Goal: Task Accomplishment & Management: Manage account settings

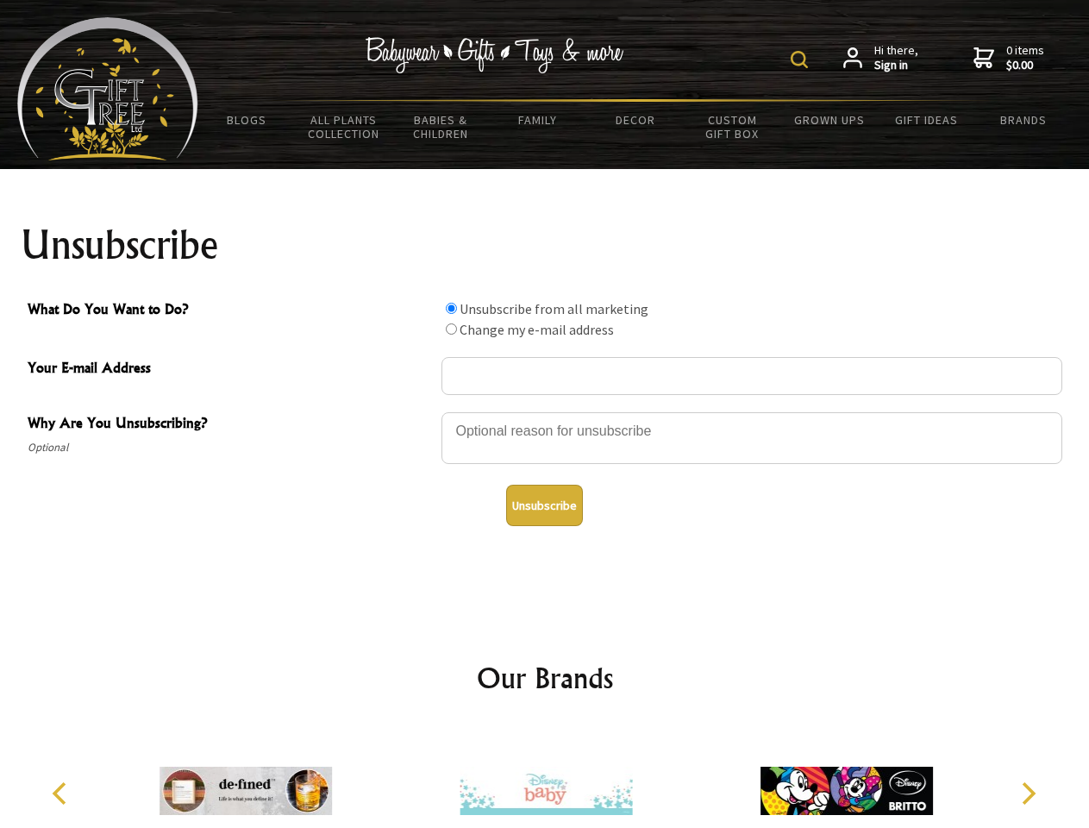
click at [802, 59] on img at bounding box center [799, 59] width 17 height 17
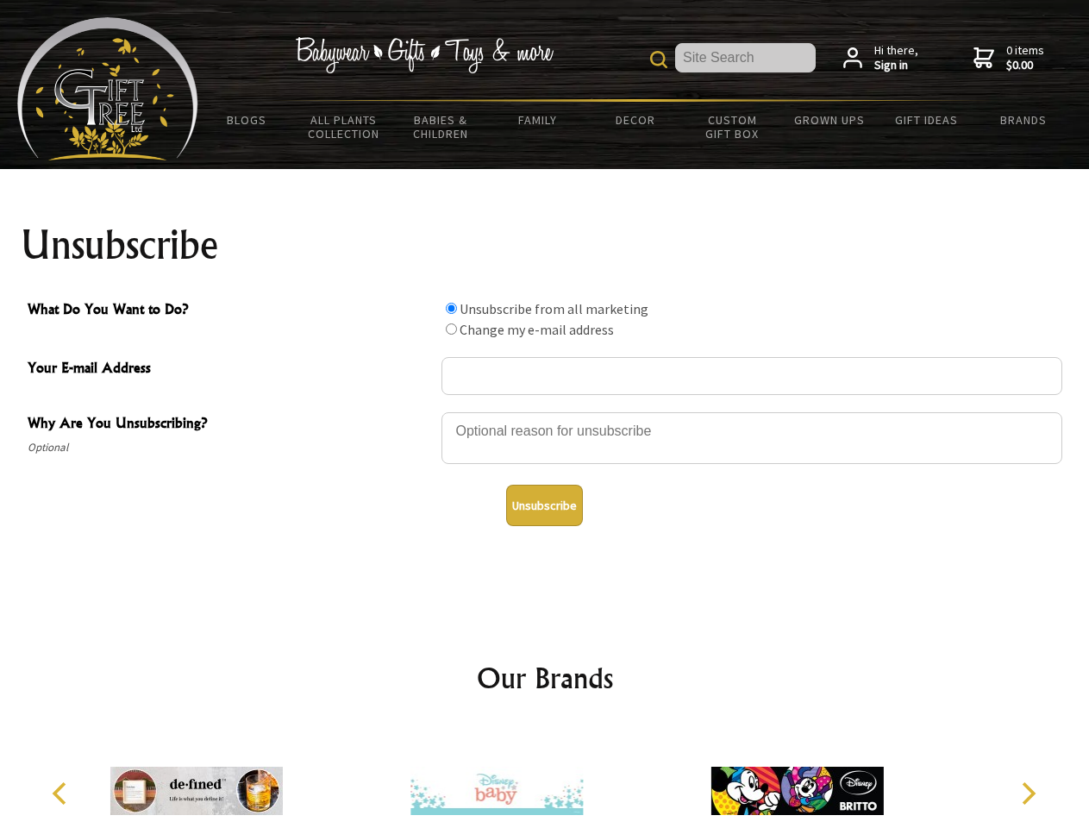
click at [545, 411] on div at bounding box center [752, 440] width 621 height 60
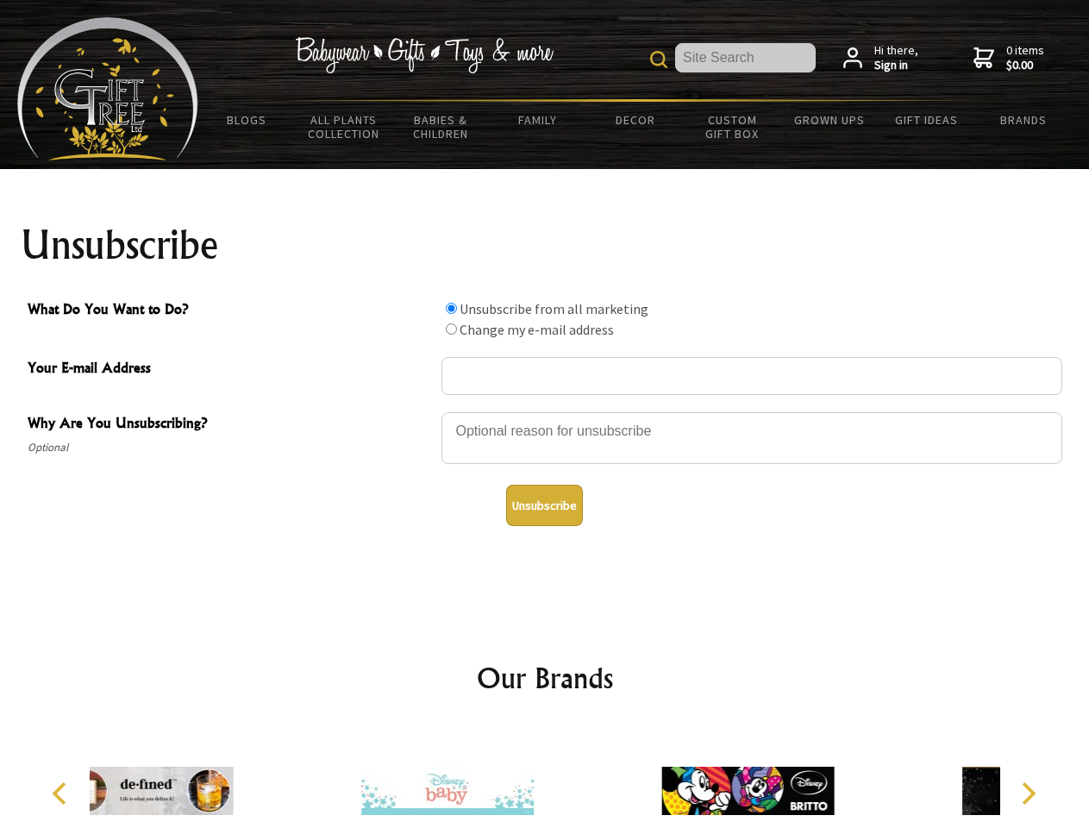
click at [451, 308] on input "What Do You Want to Do?" at bounding box center [451, 308] width 11 height 11
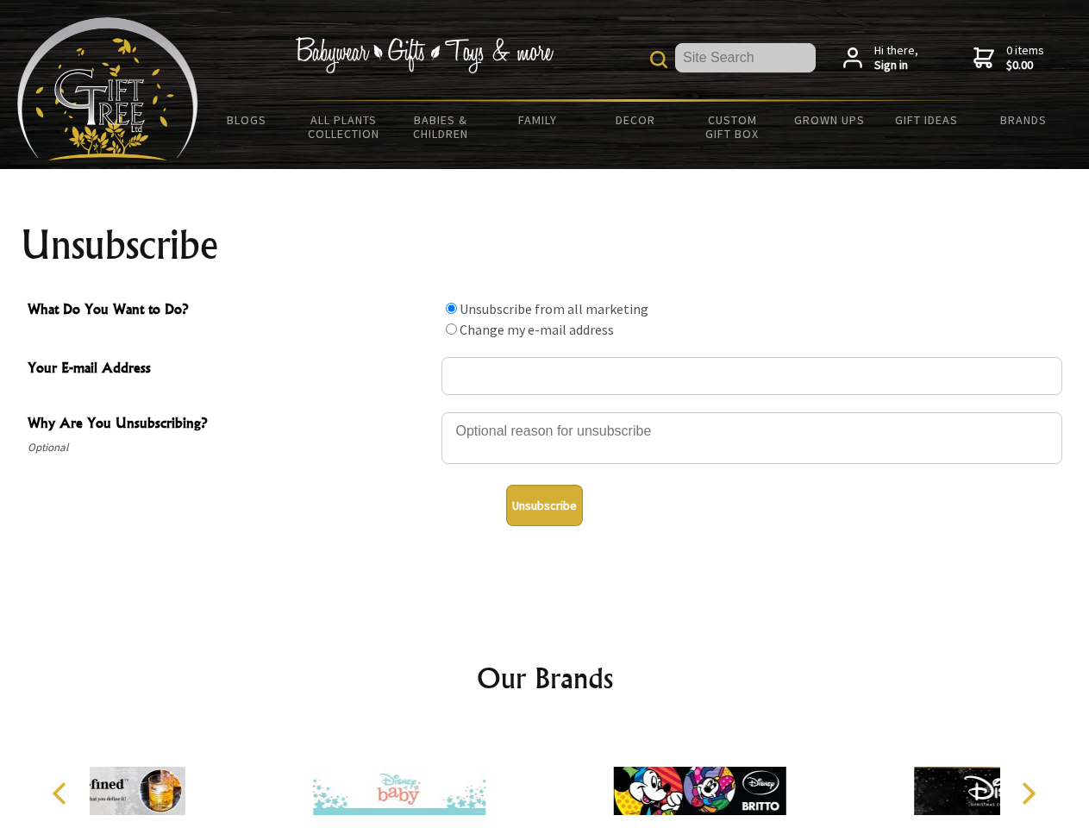
click at [451, 329] on input "What Do You Want to Do?" at bounding box center [451, 328] width 11 height 11
radio input "true"
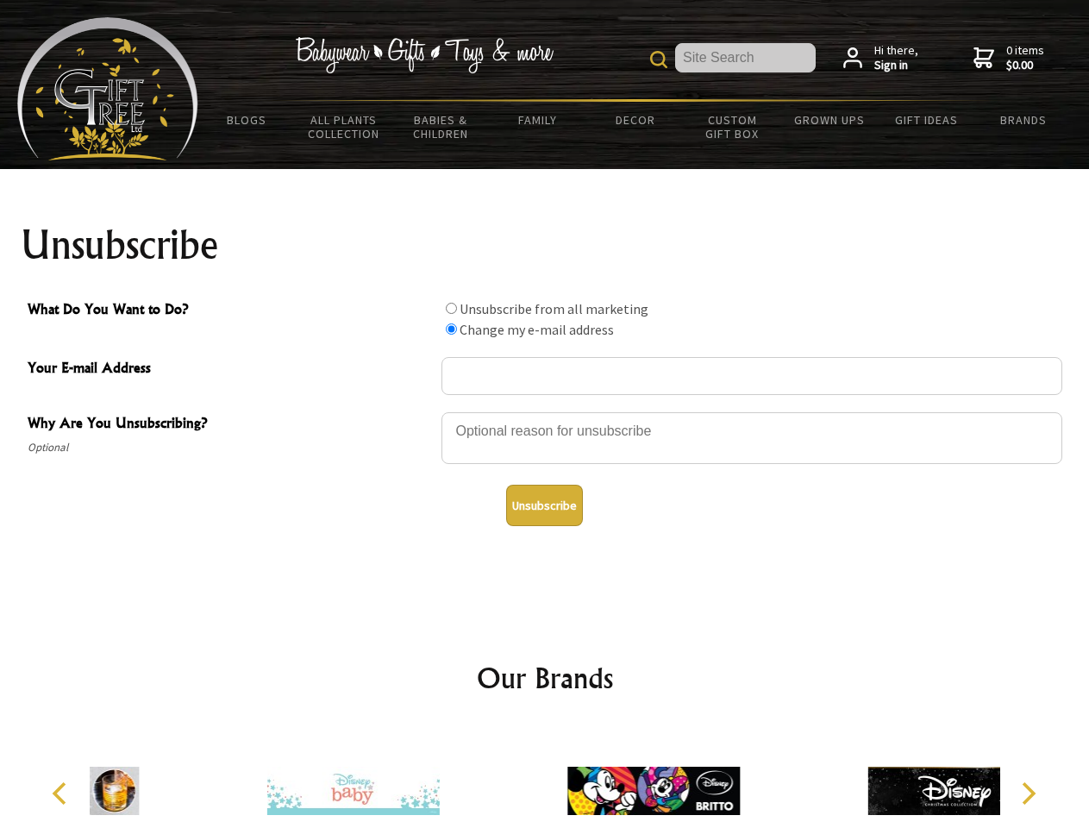
click at [544, 505] on button "Unsubscribe" at bounding box center [544, 505] width 77 height 41
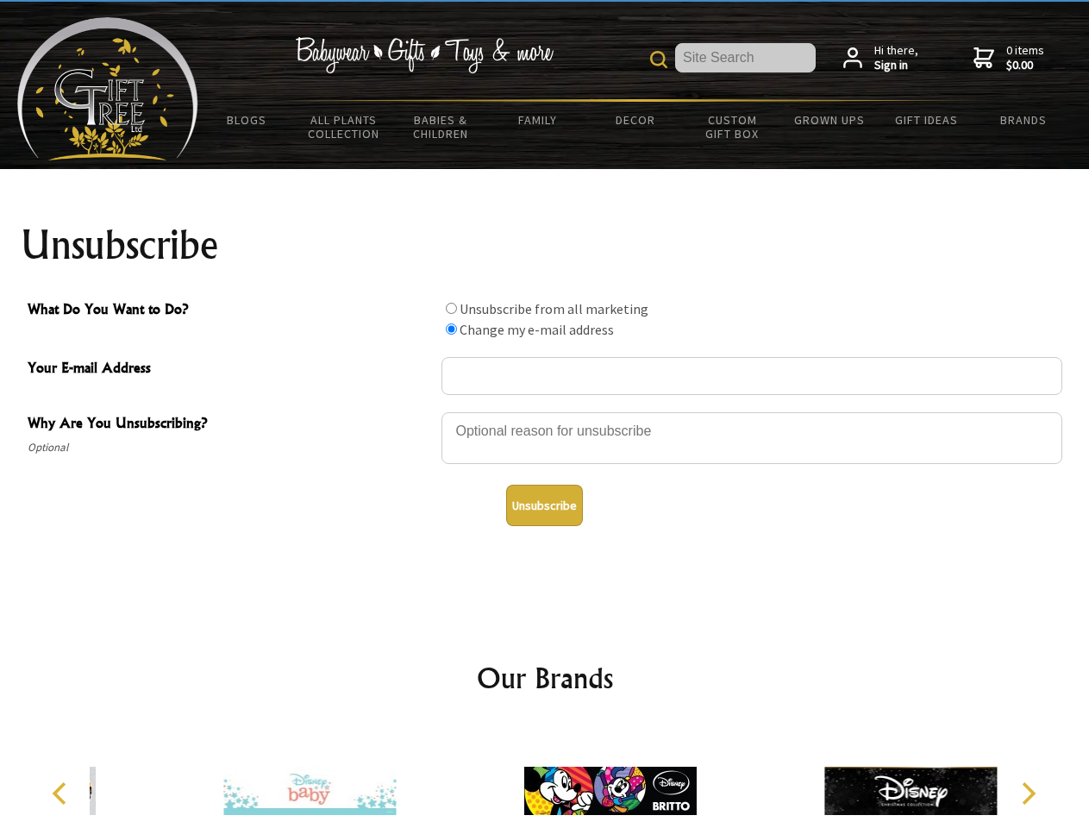
click at [62, 793] on icon "Previous" at bounding box center [61, 793] width 22 height 22
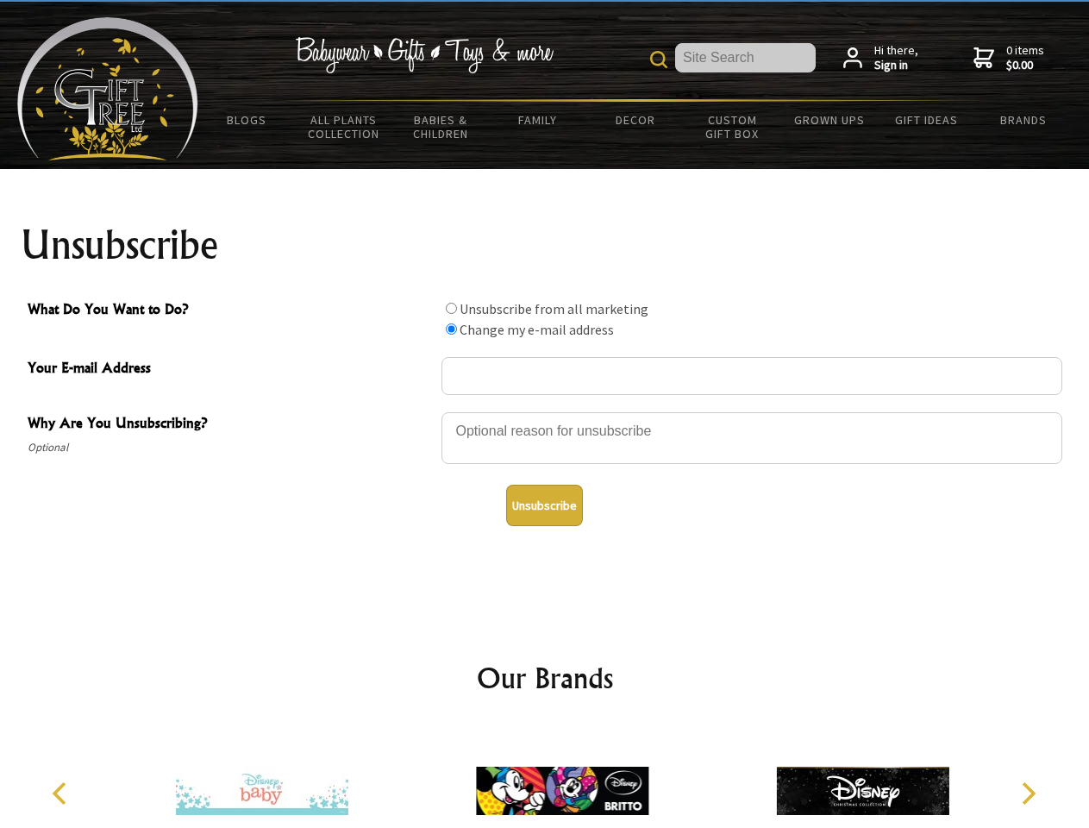
click at [1028, 793] on icon "Next" at bounding box center [1027, 793] width 22 height 22
